Goal: Communication & Community: Answer question/provide support

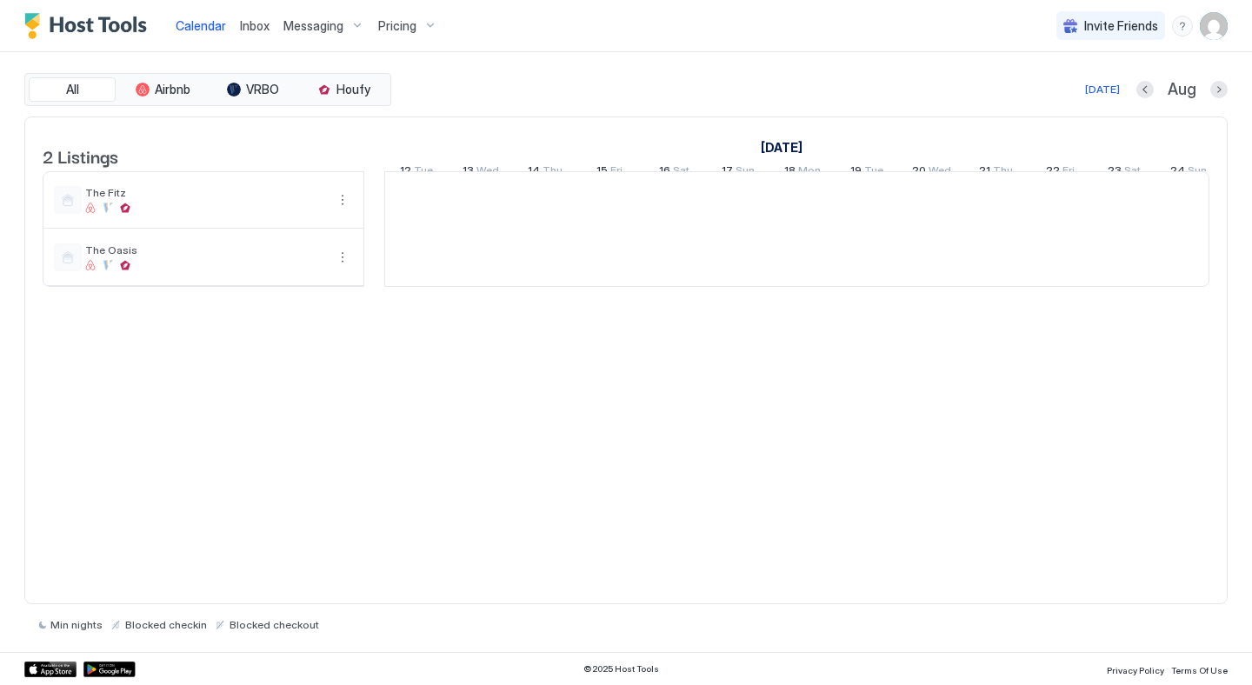
scroll to position [0, 966]
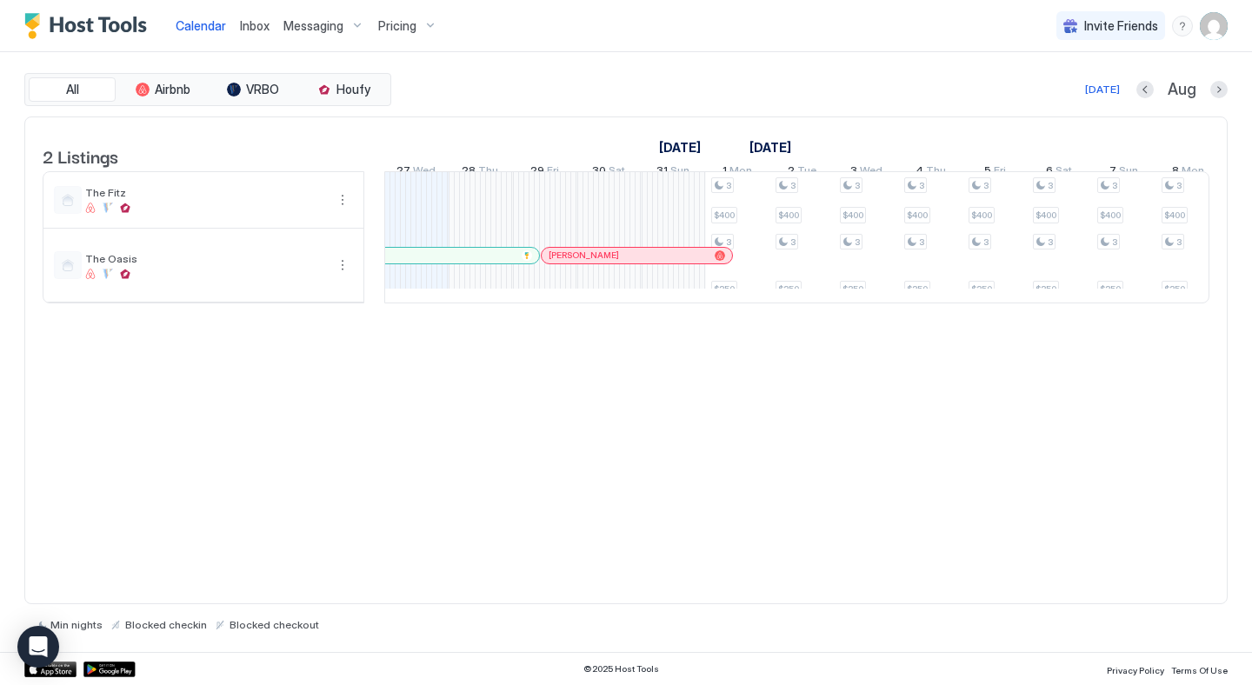
click at [251, 42] on button "Inbox" at bounding box center [254, 25] width 43 height 51
click at [251, 30] on span "Inbox" at bounding box center [255, 25] width 30 height 15
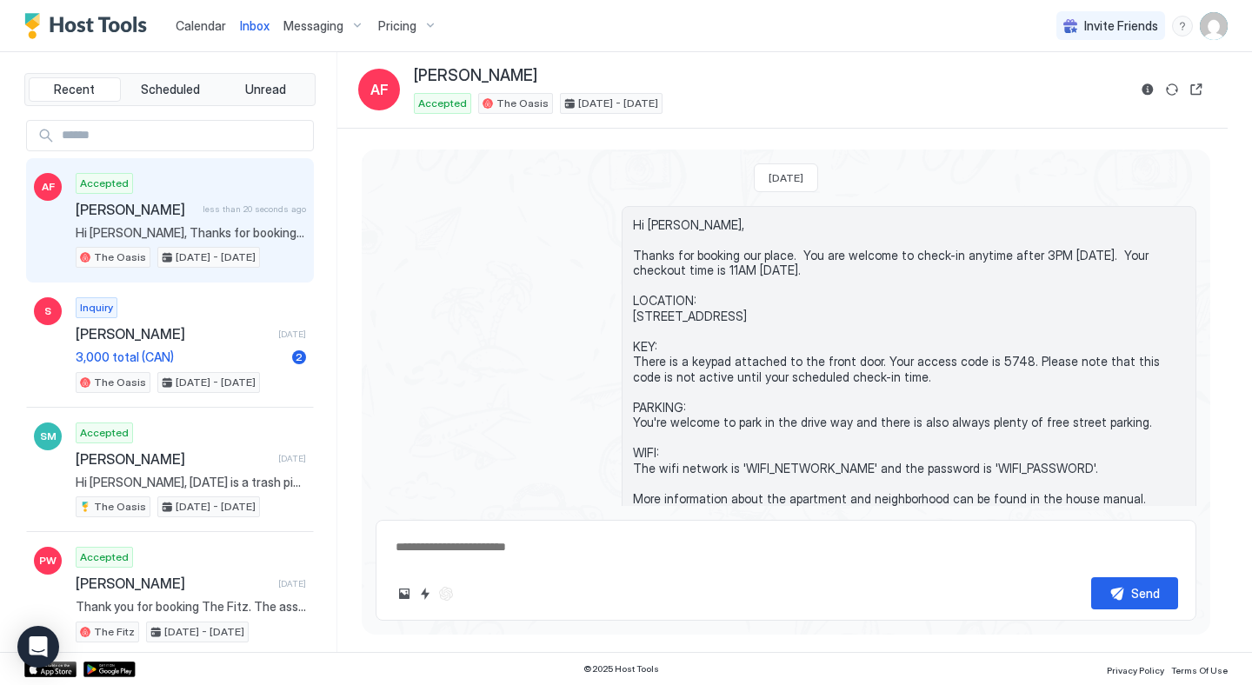
type textarea "*"
click at [203, 26] on span "Calendar" at bounding box center [201, 25] width 50 height 15
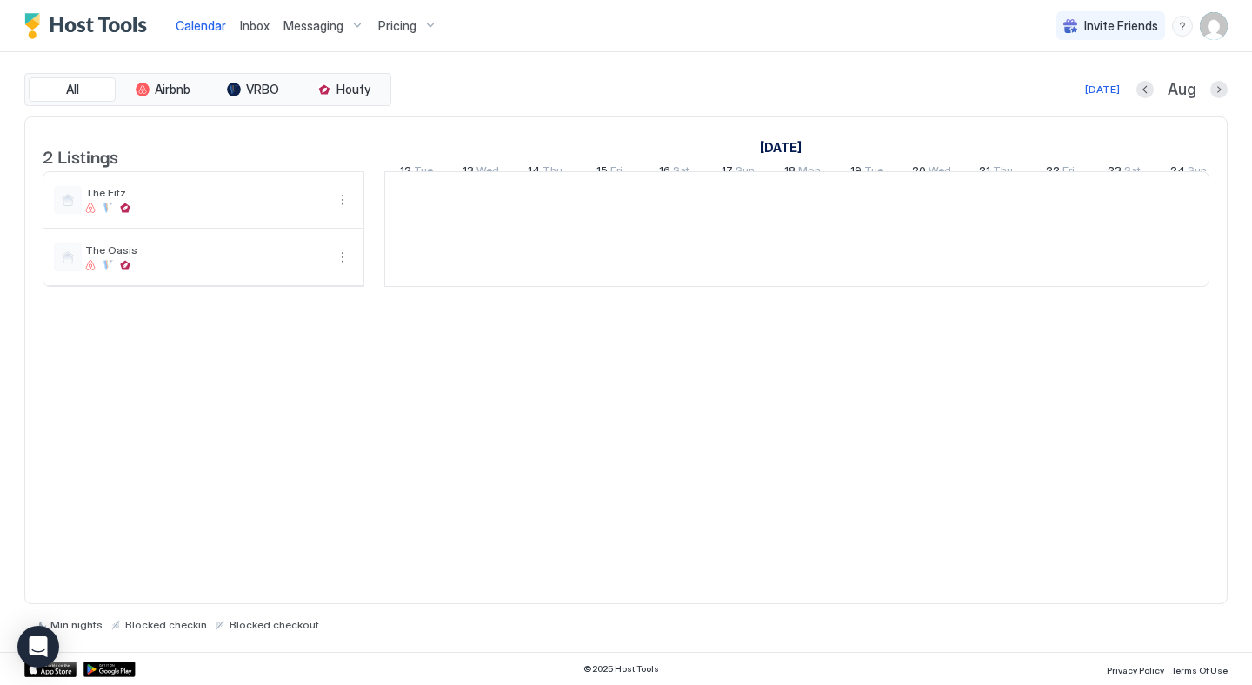
scroll to position [0, 966]
